Goal: Answer question/provide support

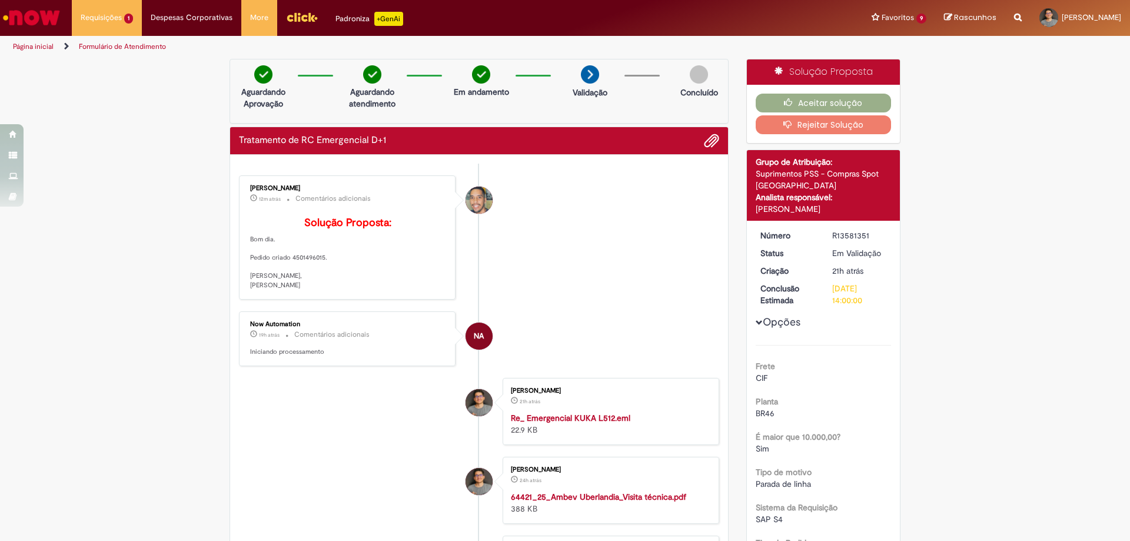
click at [308, 274] on p "Solução Proposta: Bom dia. Pedido criado 4501496015. [PERSON_NAME], [PERSON_NAM…" at bounding box center [348, 253] width 196 height 73
copy p "4501496015"
click at [470, 250] on div "Histórico de tíquete" at bounding box center [478, 305] width 29 height 240
click at [767, 102] on button "Aceitar solução" at bounding box center [824, 103] width 136 height 19
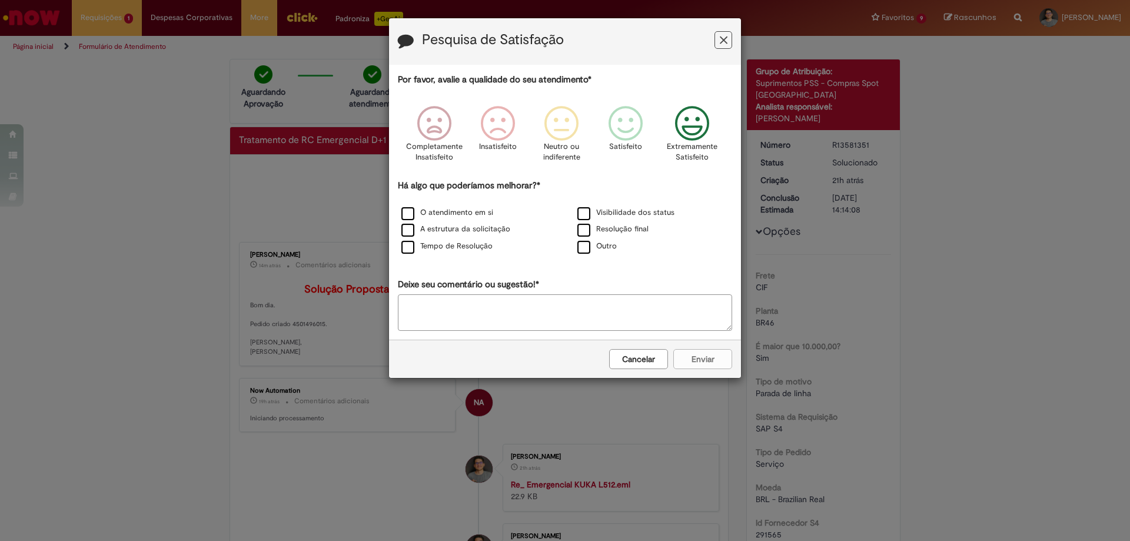
click at [692, 128] on icon "Feedback" at bounding box center [692, 123] width 44 height 35
click at [580, 234] on label "Resolução final" at bounding box center [612, 229] width 71 height 11
click at [724, 363] on button "Enviar" at bounding box center [702, 359] width 59 height 20
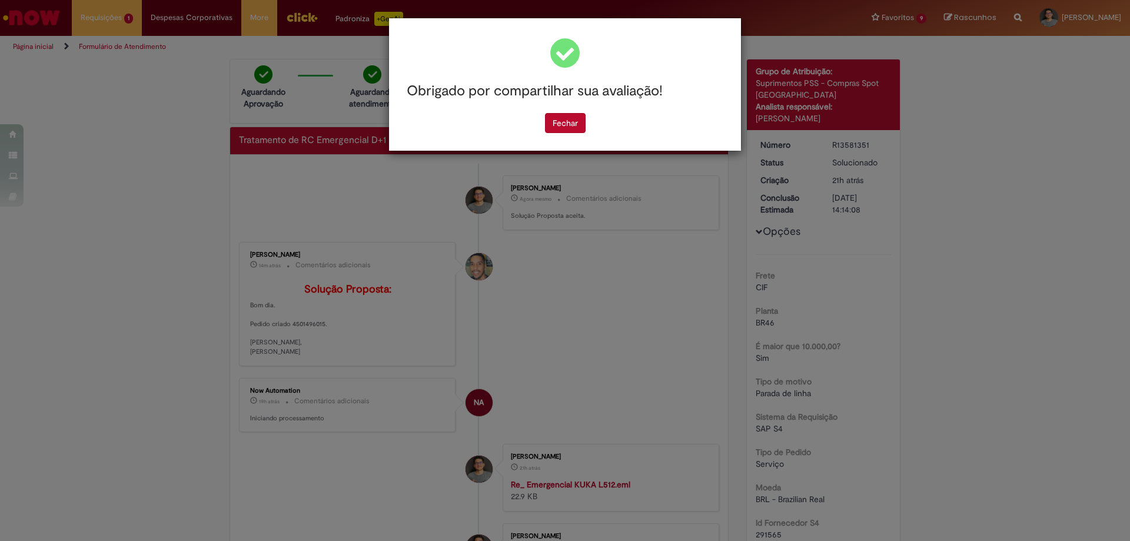
click at [554, 112] on div "Obrigado por compartilhar sua avaliação!" at bounding box center [565, 91] width 334 height 44
click at [554, 132] on button "Fechar" at bounding box center [565, 123] width 41 height 20
